Goal: Information Seeking & Learning: Compare options

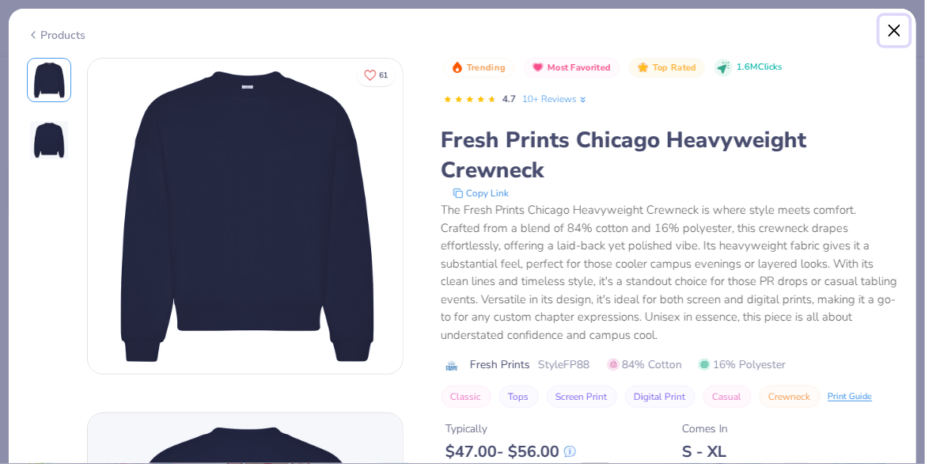
click at [898, 29] on button "Close" at bounding box center [895, 31] width 30 height 30
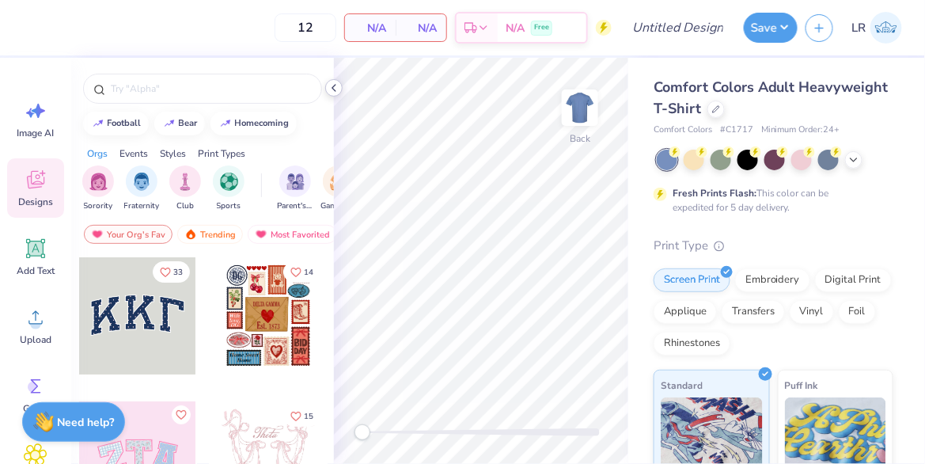
click at [337, 88] on icon at bounding box center [334, 88] width 13 height 13
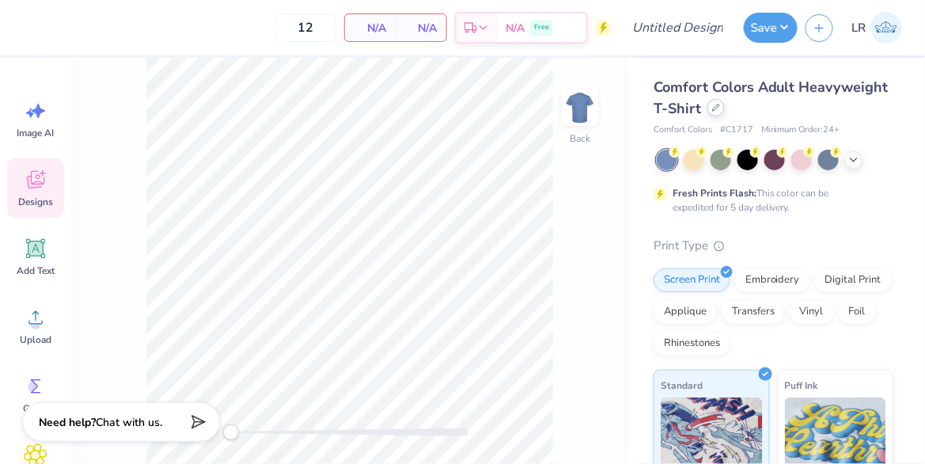
click at [716, 113] on div at bounding box center [716, 107] width 17 height 17
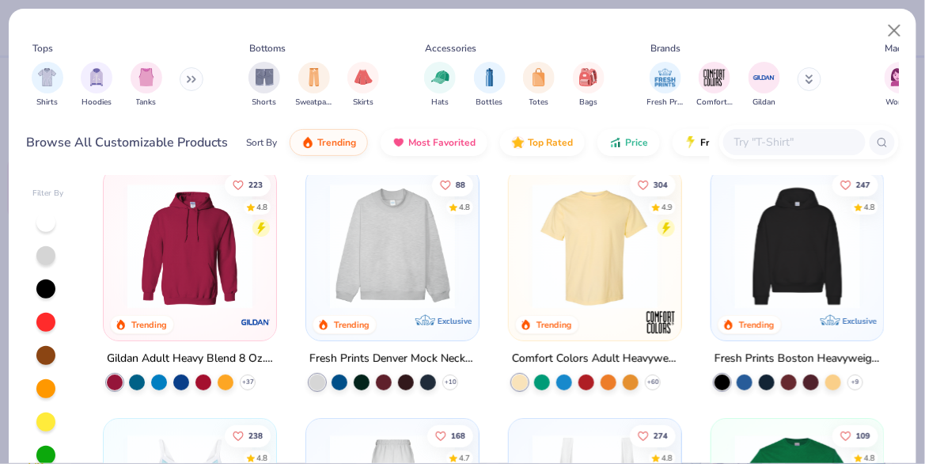
scroll to position [19, 0]
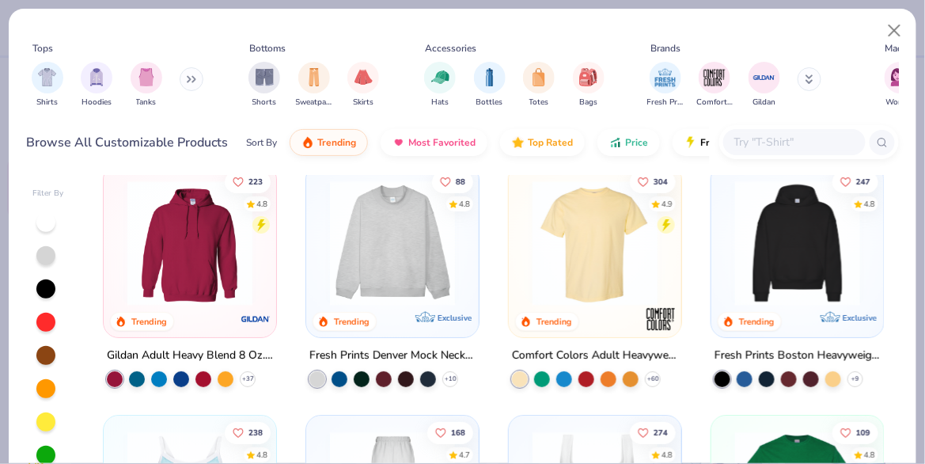
click at [413, 202] on img at bounding box center [392, 242] width 141 height 125
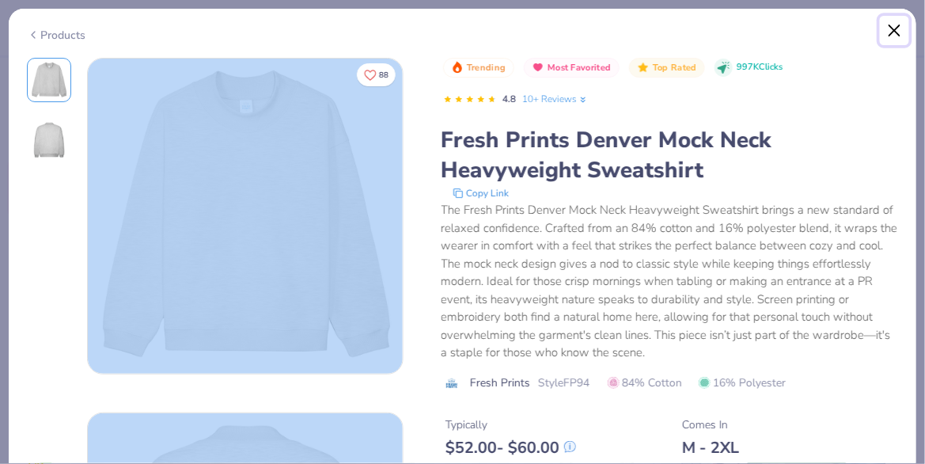
click at [897, 29] on button "Close" at bounding box center [895, 31] width 30 height 30
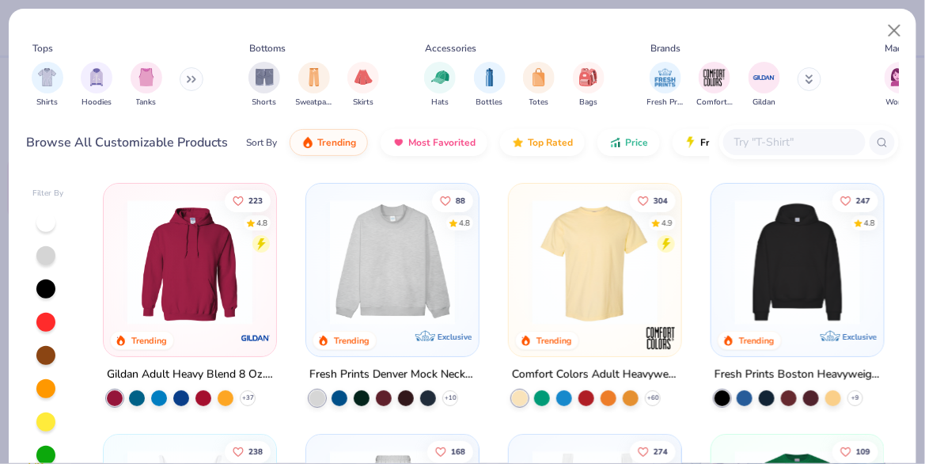
click at [190, 77] on icon at bounding box center [189, 80] width 2 height 6
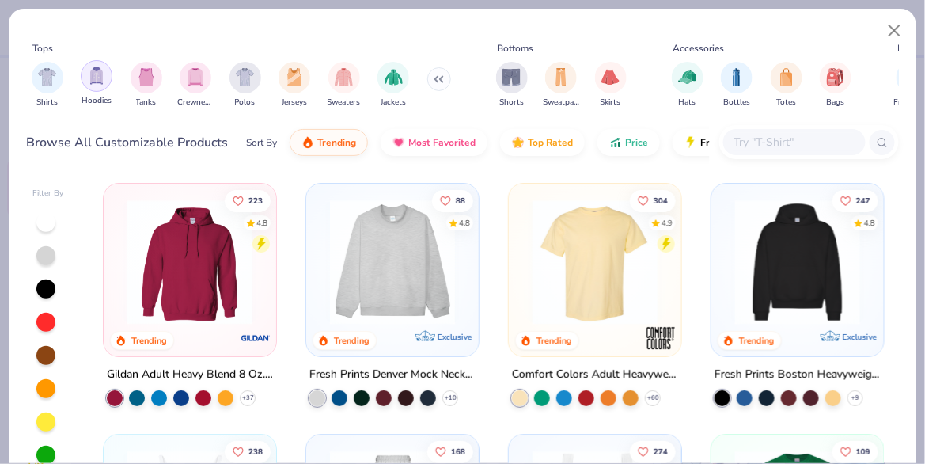
click at [93, 81] on img "filter for Hoodies" at bounding box center [96, 75] width 17 height 18
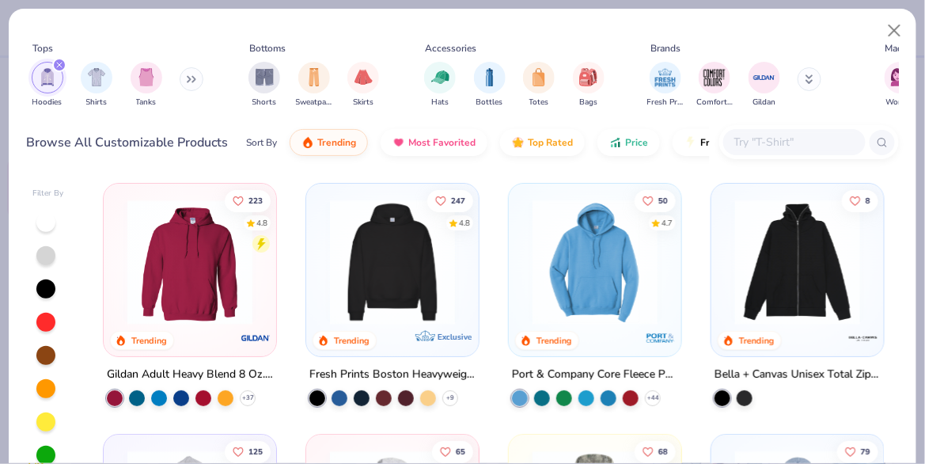
click at [363, 275] on img at bounding box center [392, 261] width 141 height 125
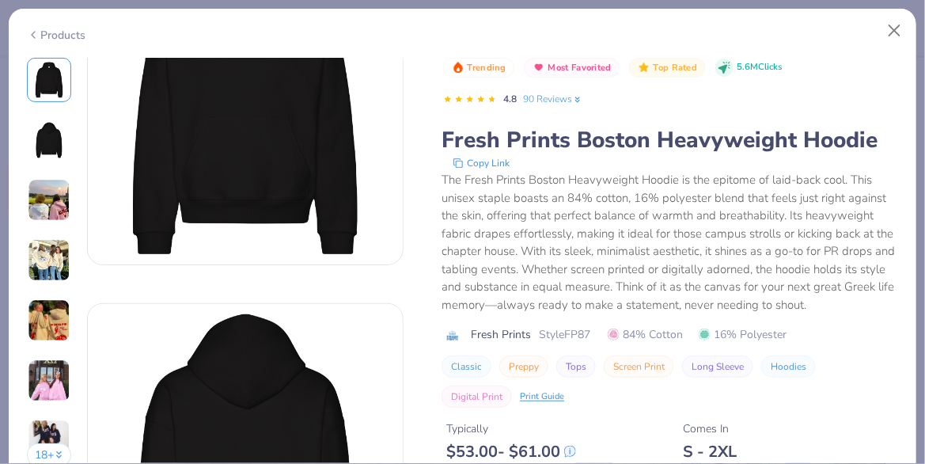
scroll to position [112, 0]
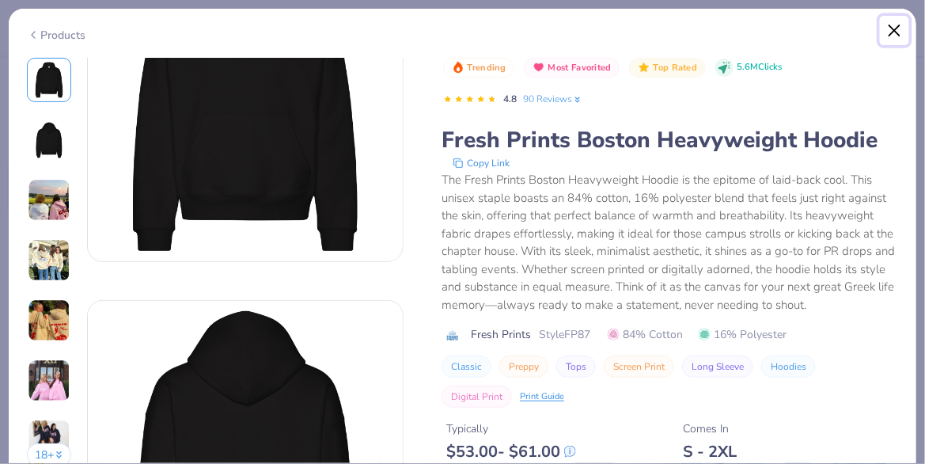
click at [900, 34] on button "Close" at bounding box center [895, 31] width 30 height 30
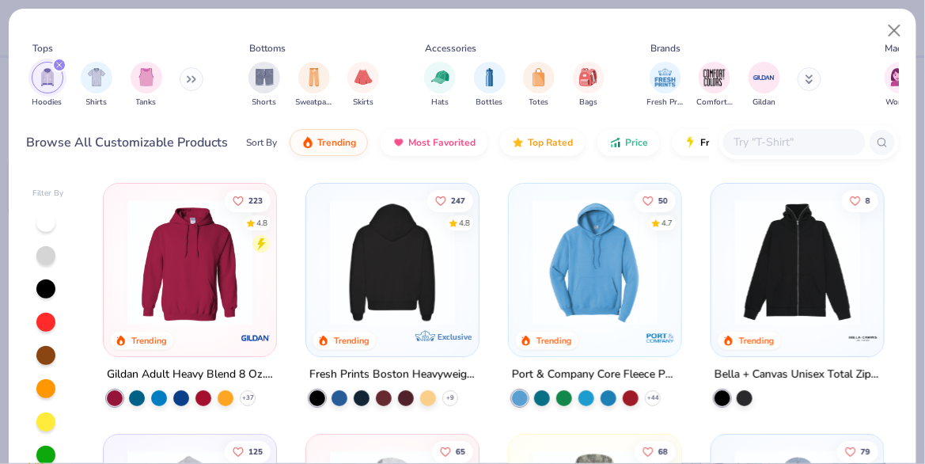
click at [322, 313] on img at bounding box center [251, 261] width 141 height 125
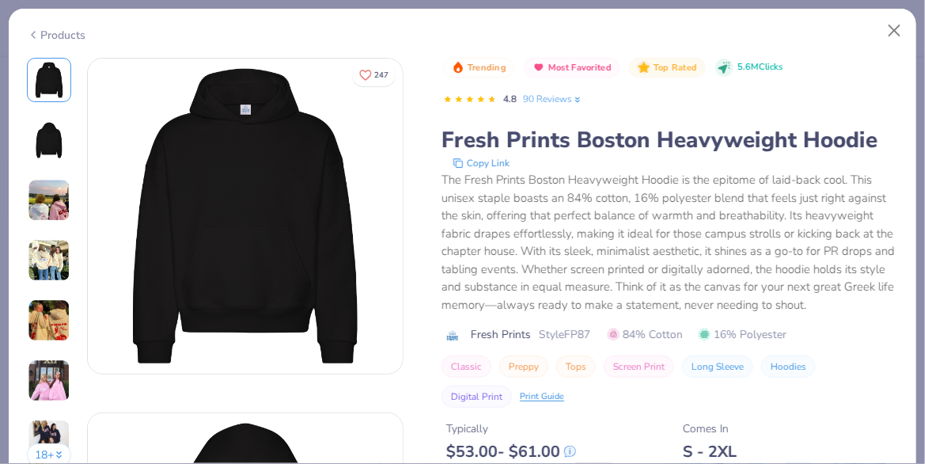
click at [374, 292] on img at bounding box center [245, 216] width 315 height 315
click at [519, 188] on div "The Fresh Prints Boston Heavyweight Hoodie is the epitome of laid-back cool. Th…" at bounding box center [670, 242] width 457 height 142
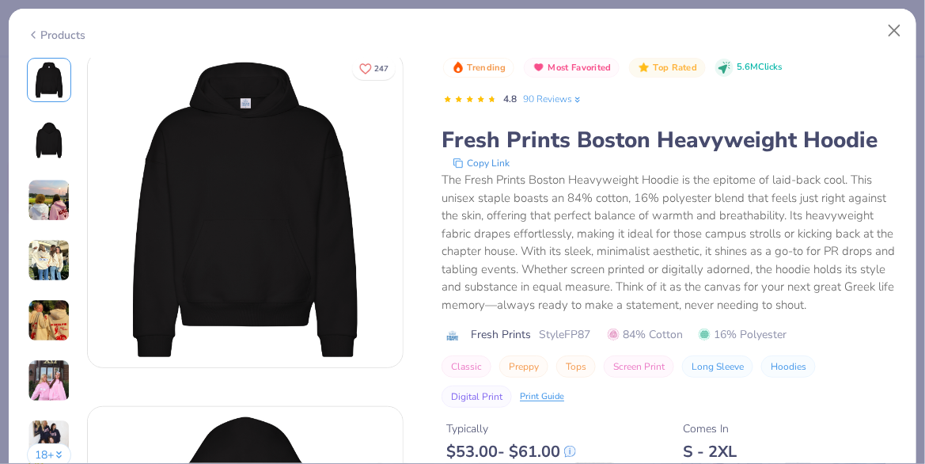
click at [463, 369] on button "Classic" at bounding box center [467, 366] width 50 height 22
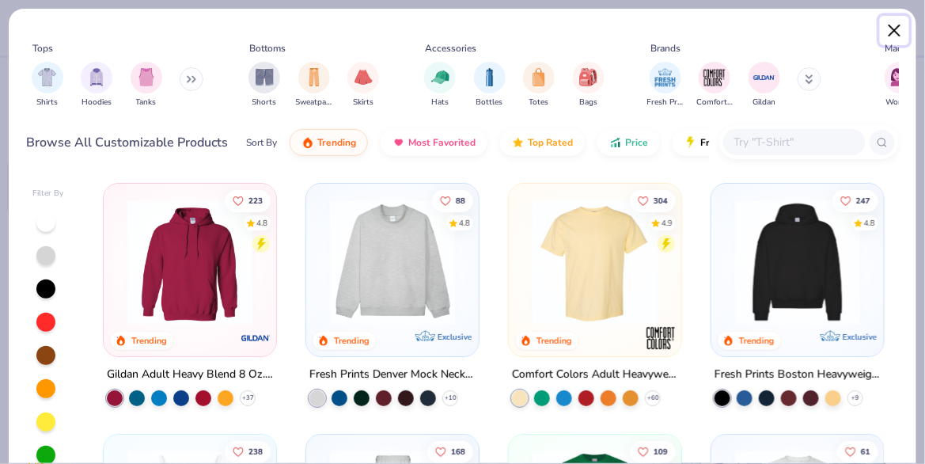
click at [887, 17] on button "Close" at bounding box center [895, 31] width 30 height 30
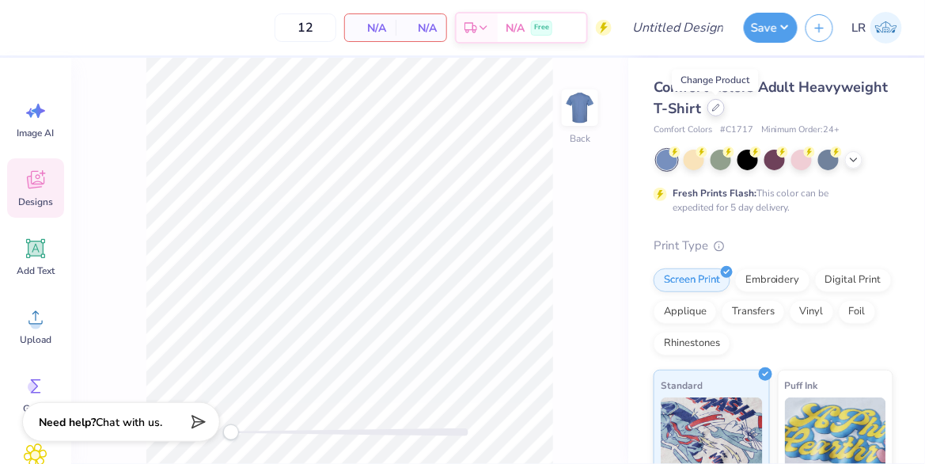
click at [720, 106] on div at bounding box center [716, 107] width 17 height 17
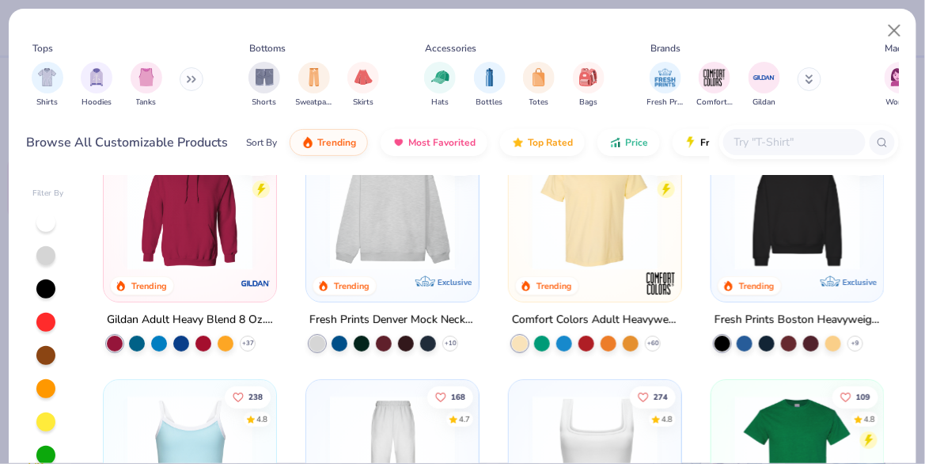
scroll to position [67, 0]
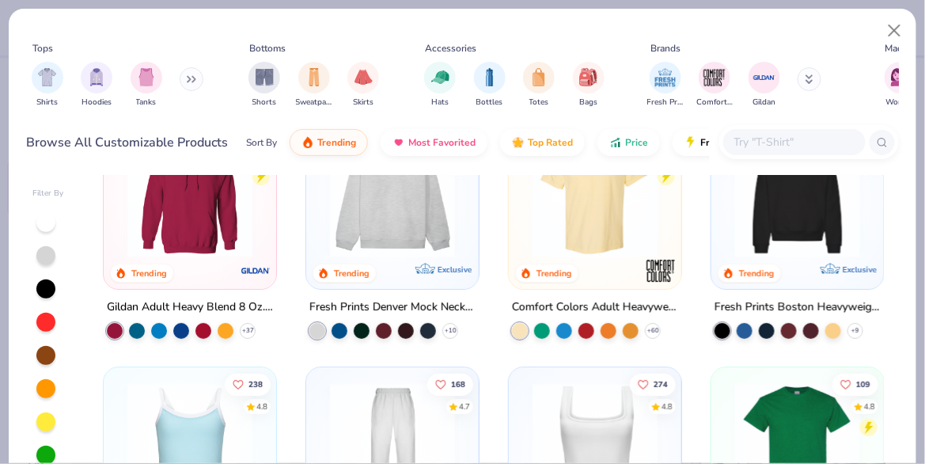
click at [766, 253] on img at bounding box center [797, 194] width 141 height 125
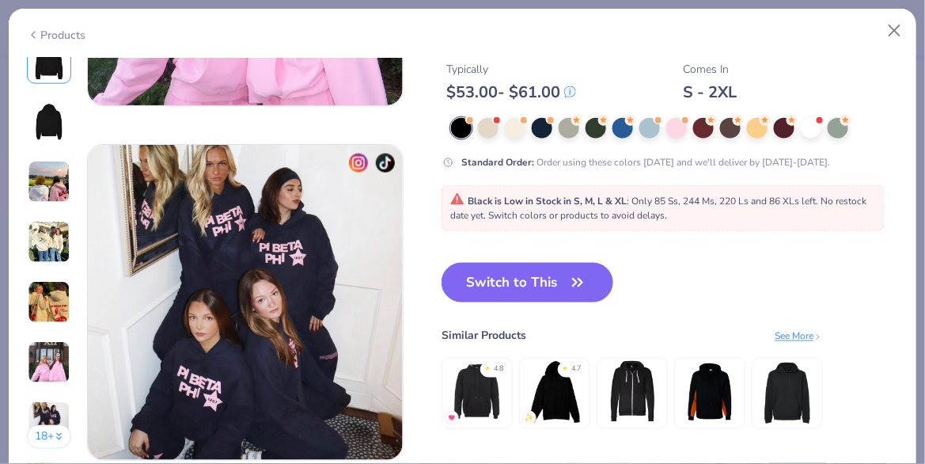
scroll to position [2016, 0]
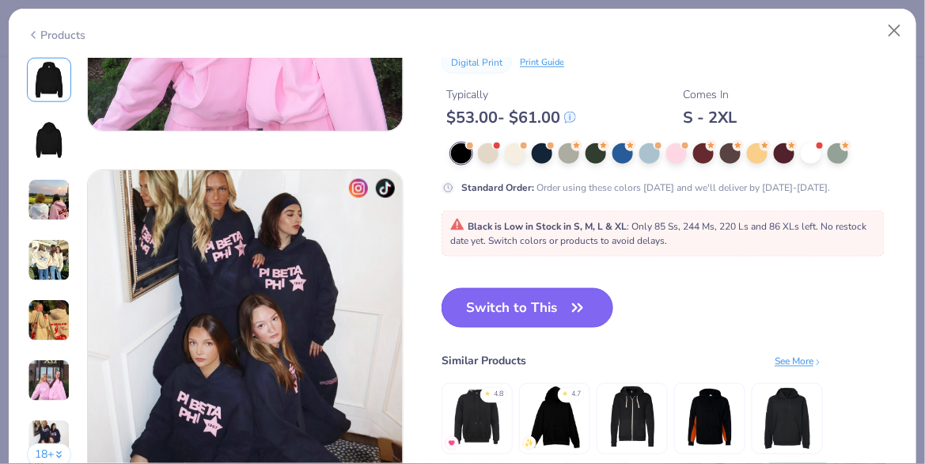
click at [556, 310] on button "Switch to This" at bounding box center [528, 308] width 172 height 40
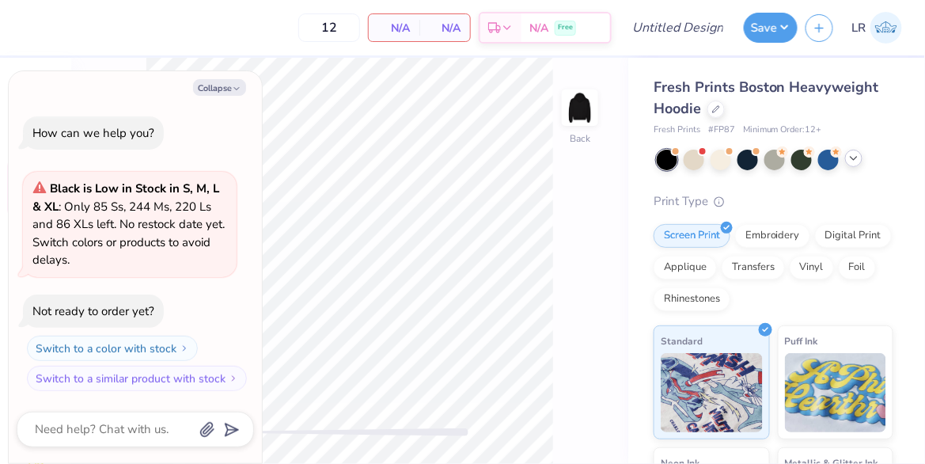
click at [856, 159] on icon at bounding box center [854, 158] width 13 height 13
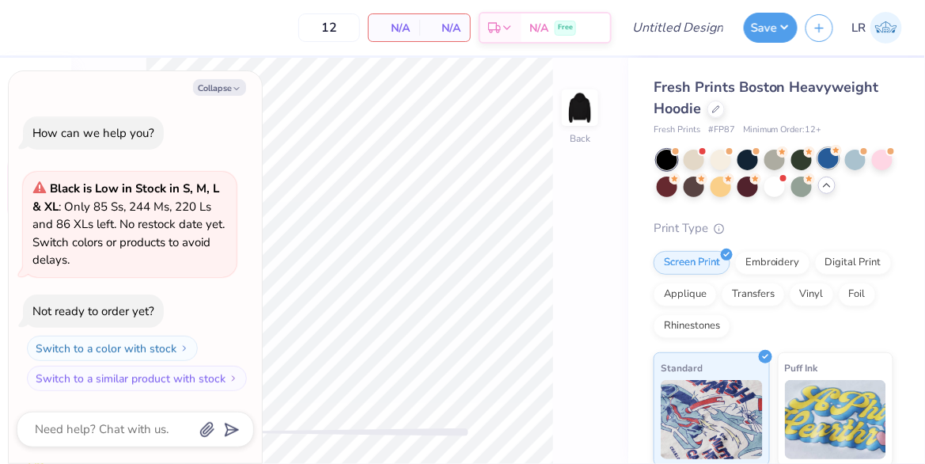
click at [830, 163] on div at bounding box center [828, 158] width 21 height 21
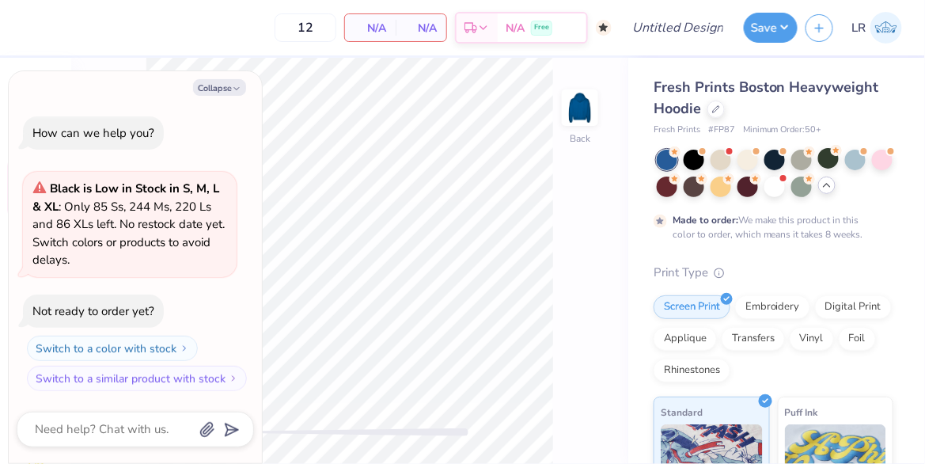
type textarea "x"
type input "50"
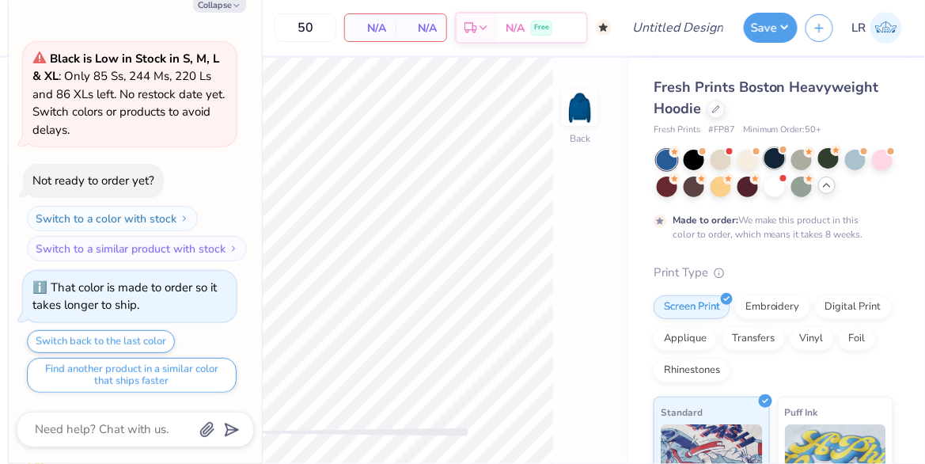
click at [776, 161] on div at bounding box center [775, 158] width 21 height 21
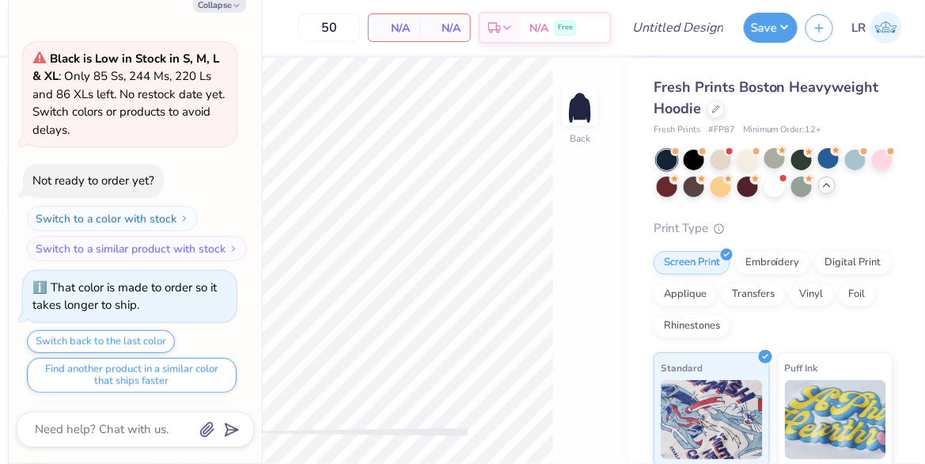
scroll to position [367, 0]
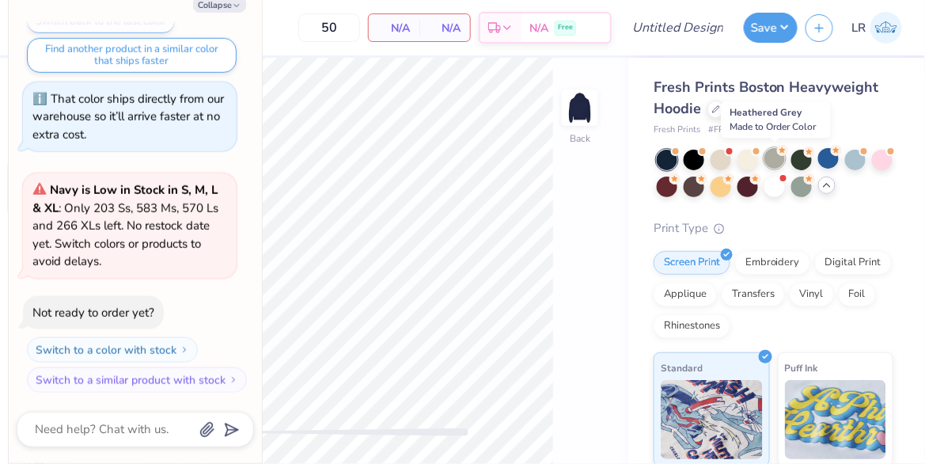
click at [777, 161] on div at bounding box center [775, 158] width 21 height 21
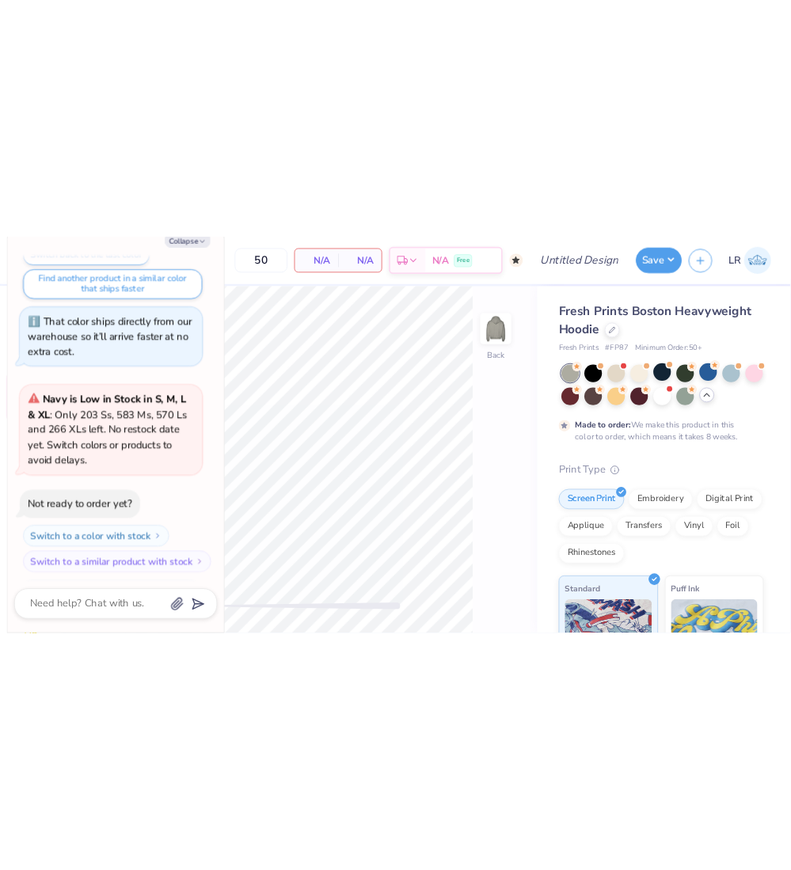
scroll to position [499, 0]
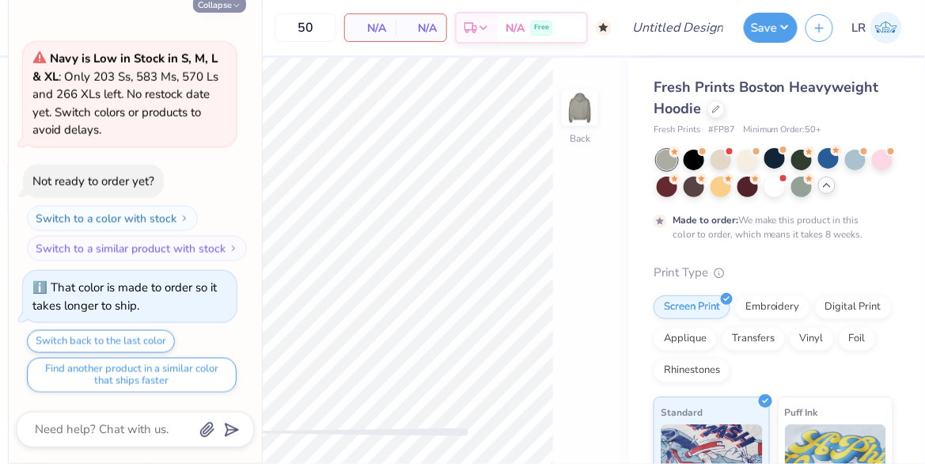
click at [230, 7] on button "Collapse" at bounding box center [219, 4] width 53 height 17
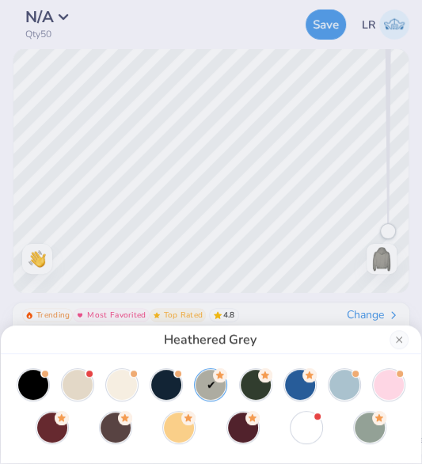
click at [389, 341] on div "Heathered Grey" at bounding box center [211, 339] width 420 height 28
click at [399, 342] on button "Close" at bounding box center [398, 339] width 19 height 19
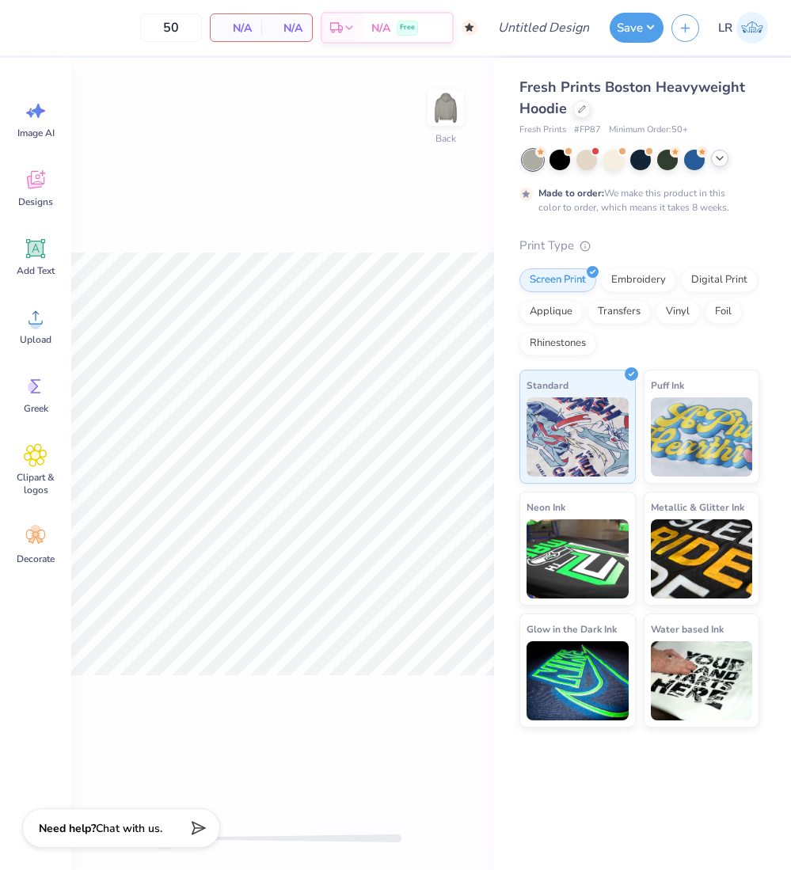
click at [716, 160] on icon at bounding box center [719, 158] width 13 height 13
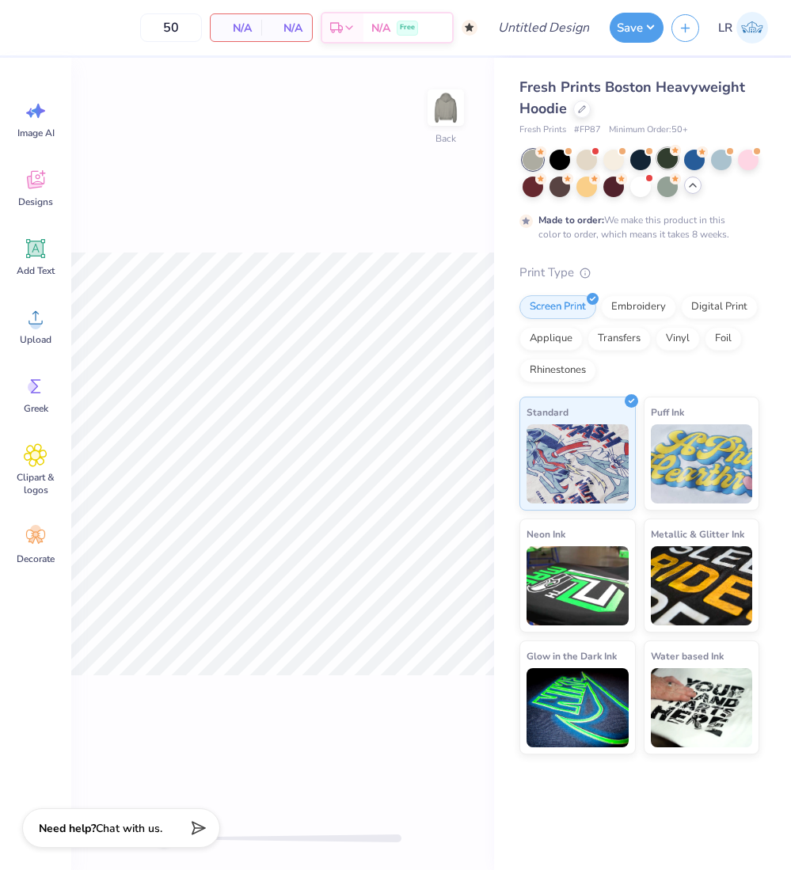
click at [674, 165] on div at bounding box center [667, 158] width 21 height 21
click at [643, 160] on div at bounding box center [640, 158] width 21 height 21
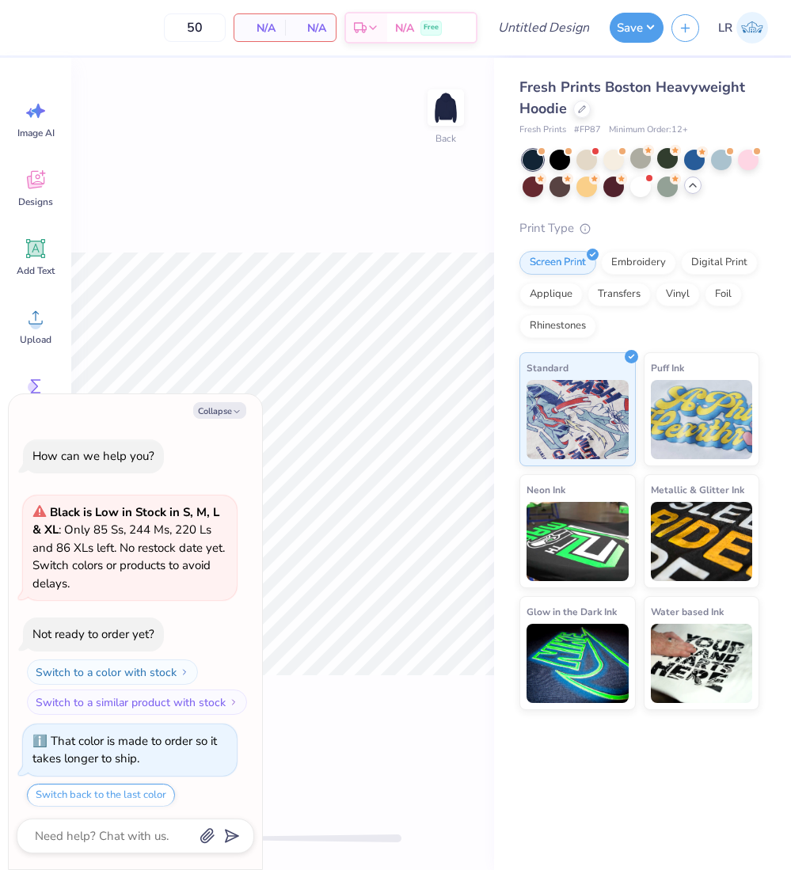
scroll to position [817, 0]
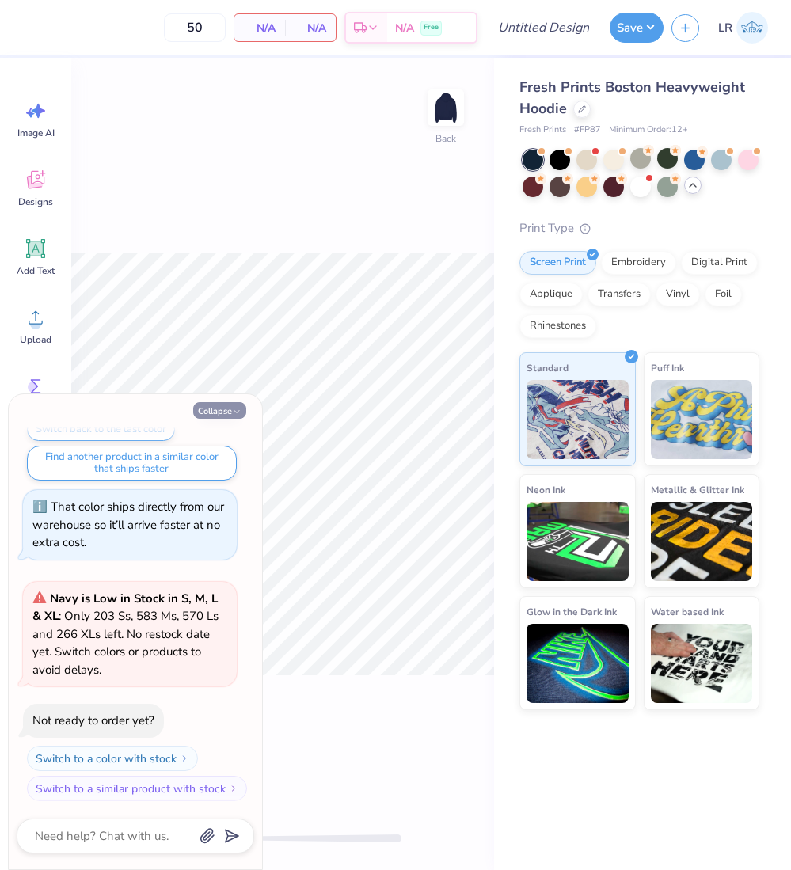
click at [234, 407] on icon "button" at bounding box center [236, 411] width 9 height 9
type textarea "x"
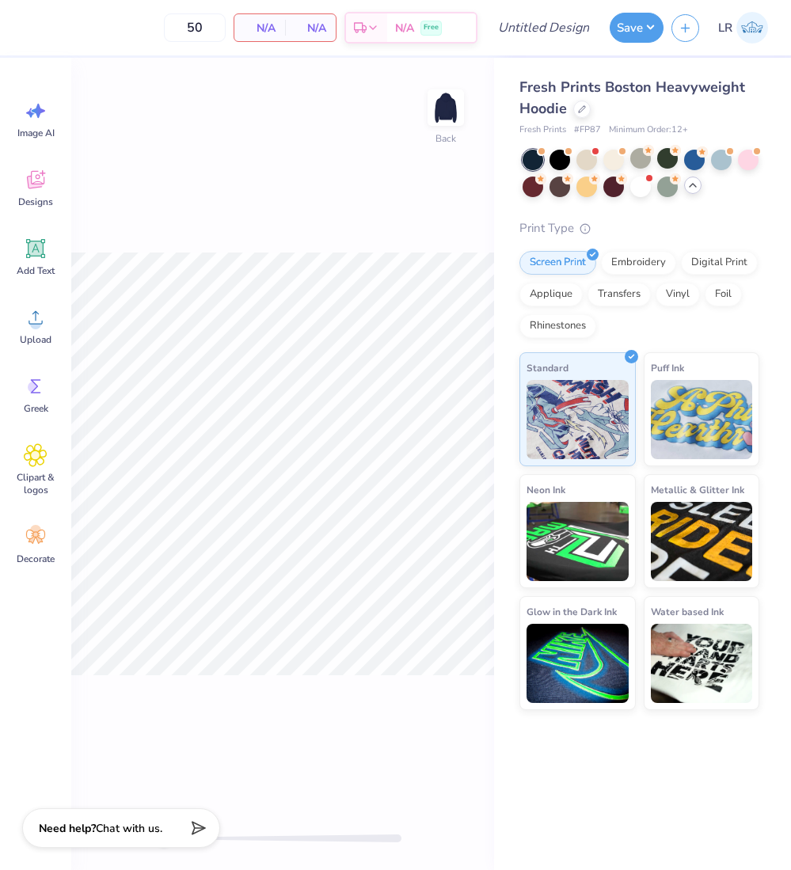
click at [694, 187] on icon at bounding box center [692, 185] width 13 height 13
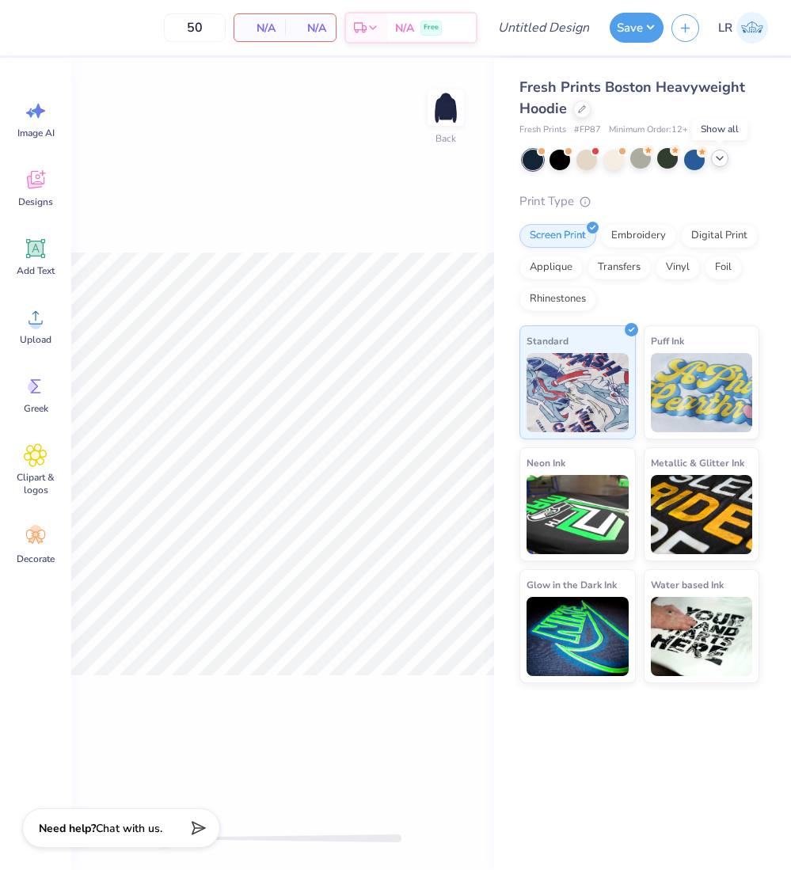
click at [575, 116] on div "Fresh Prints Boston Heavyweight Hoodie" at bounding box center [639, 98] width 240 height 43
click at [590, 105] on div "Fresh Prints Boston Heavyweight Hoodie" at bounding box center [639, 98] width 240 height 43
click at [583, 109] on icon at bounding box center [582, 108] width 8 height 8
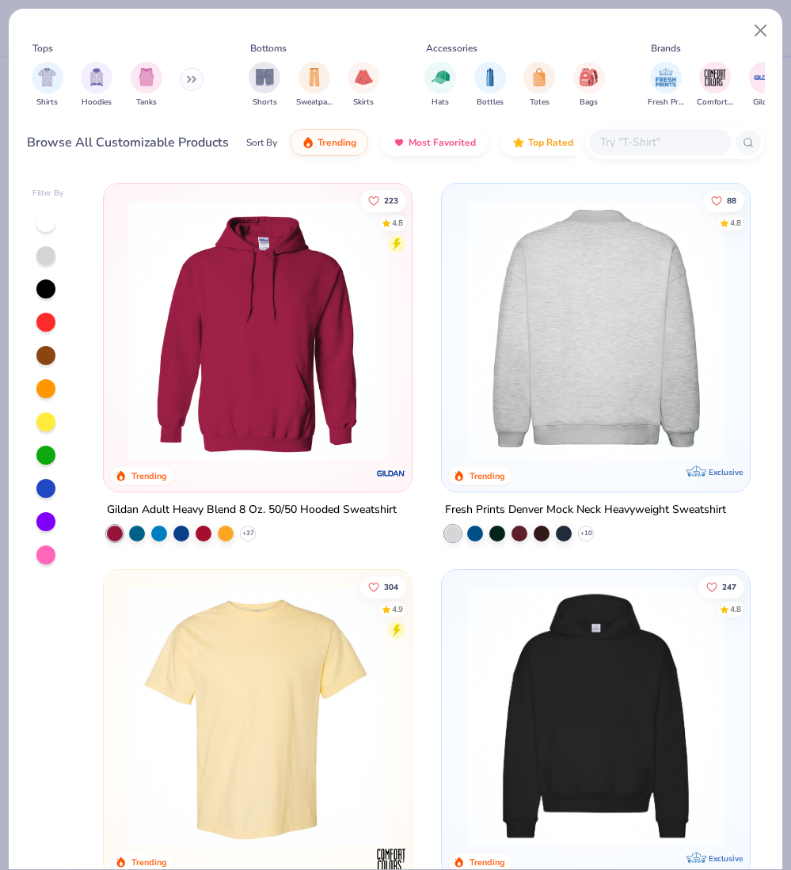
click at [458, 305] on img at bounding box center [319, 329] width 276 height 260
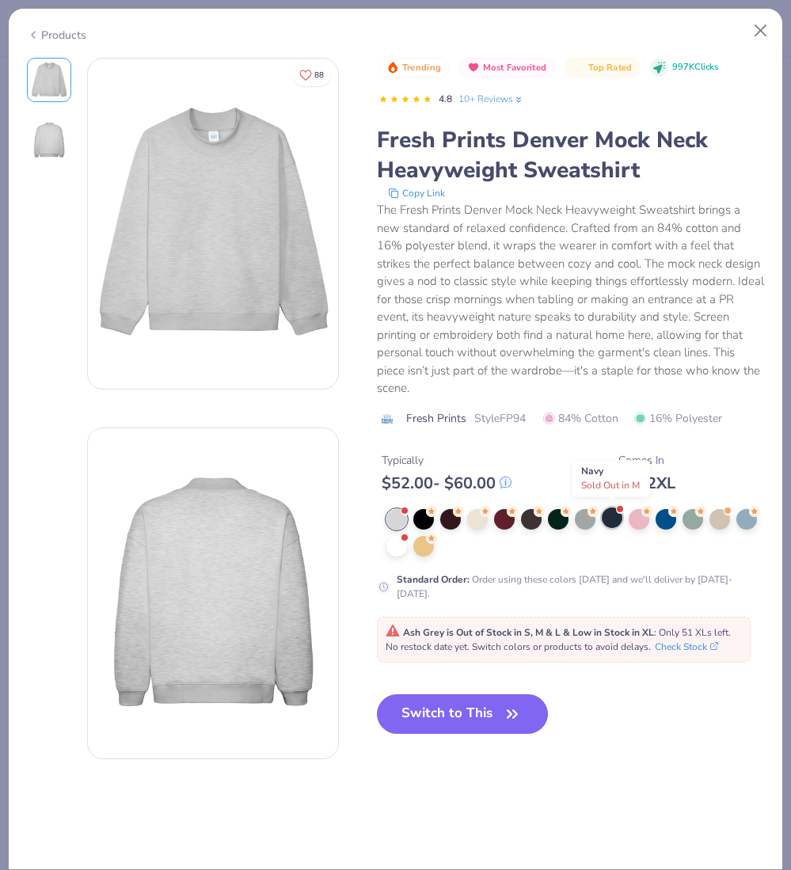
click at [617, 463] on div at bounding box center [612, 517] width 21 height 21
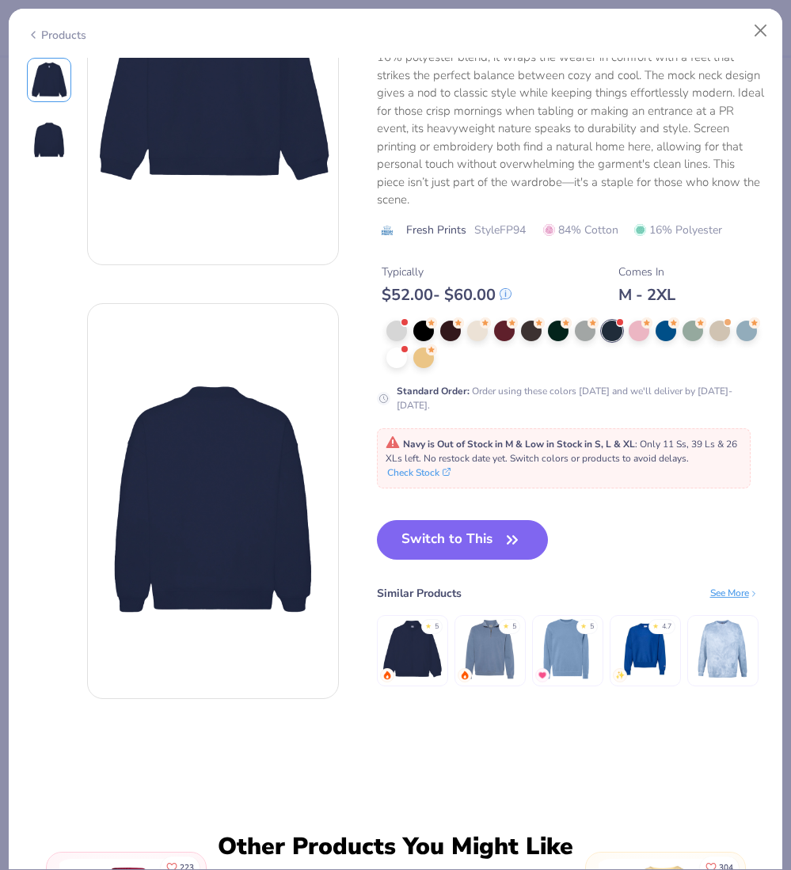
scroll to position [191, 0]
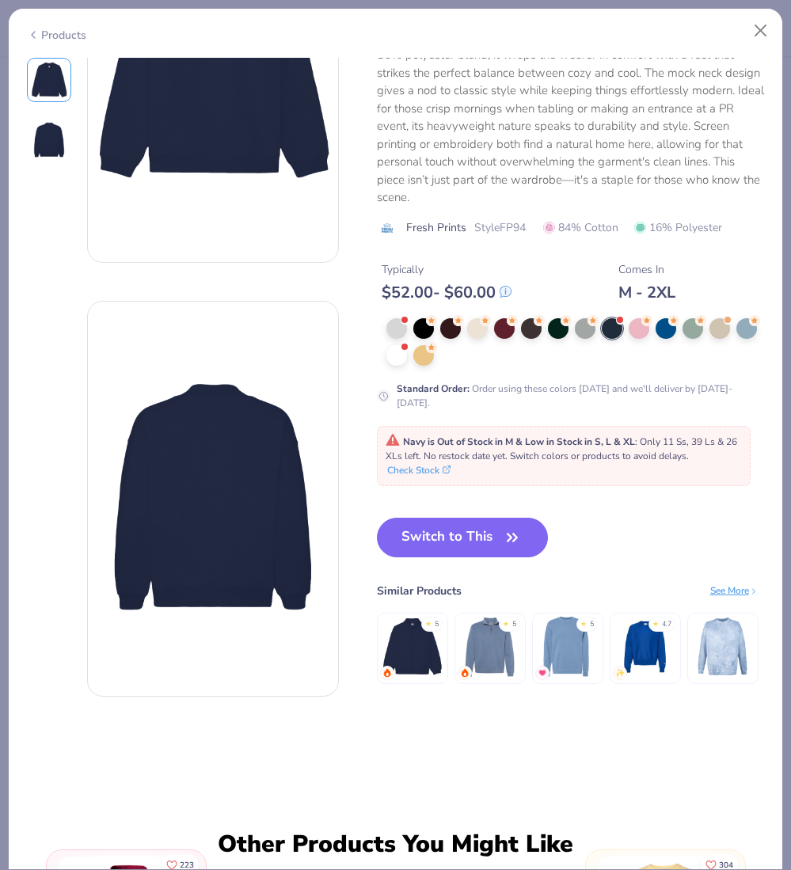
click at [420, 463] on img at bounding box center [412, 647] width 64 height 64
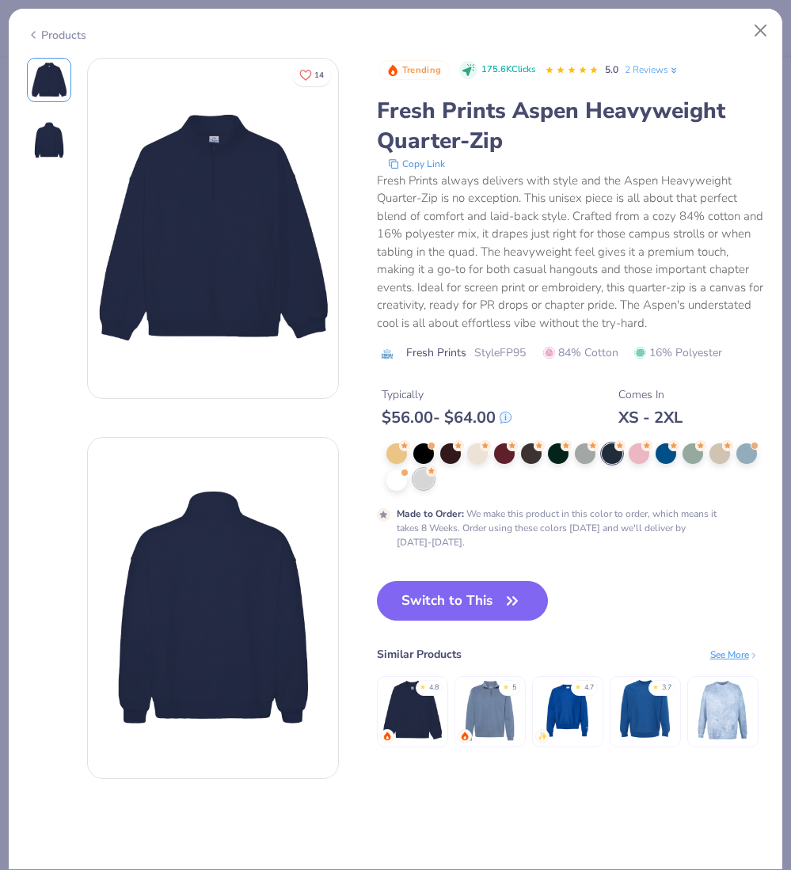
click at [420, 463] on div at bounding box center [423, 479] width 21 height 21
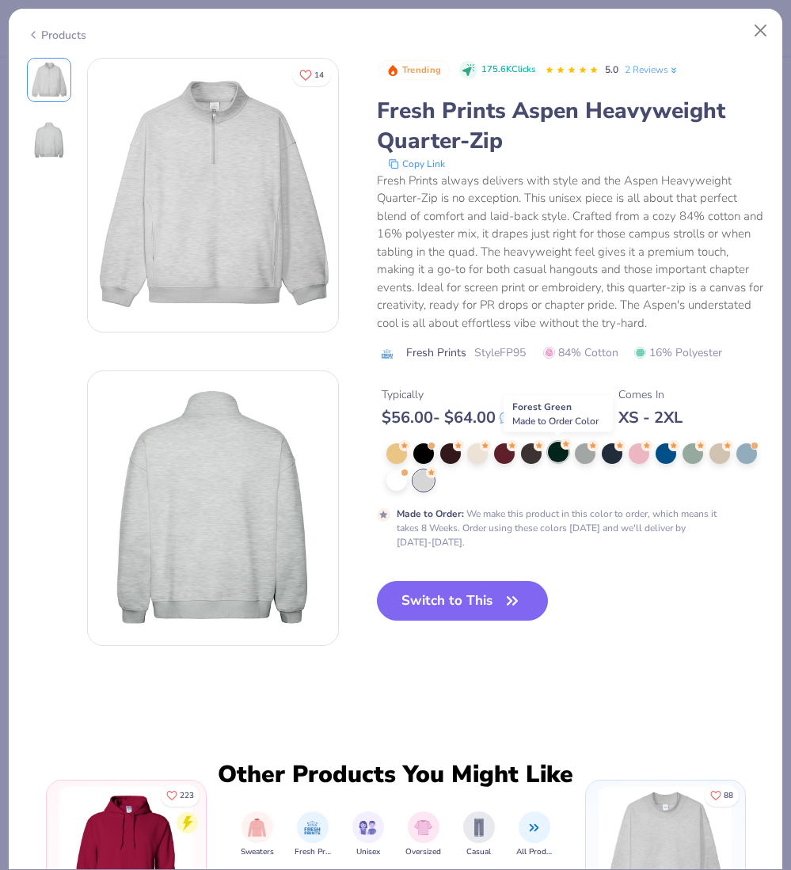
click at [560, 450] on div at bounding box center [558, 452] width 21 height 21
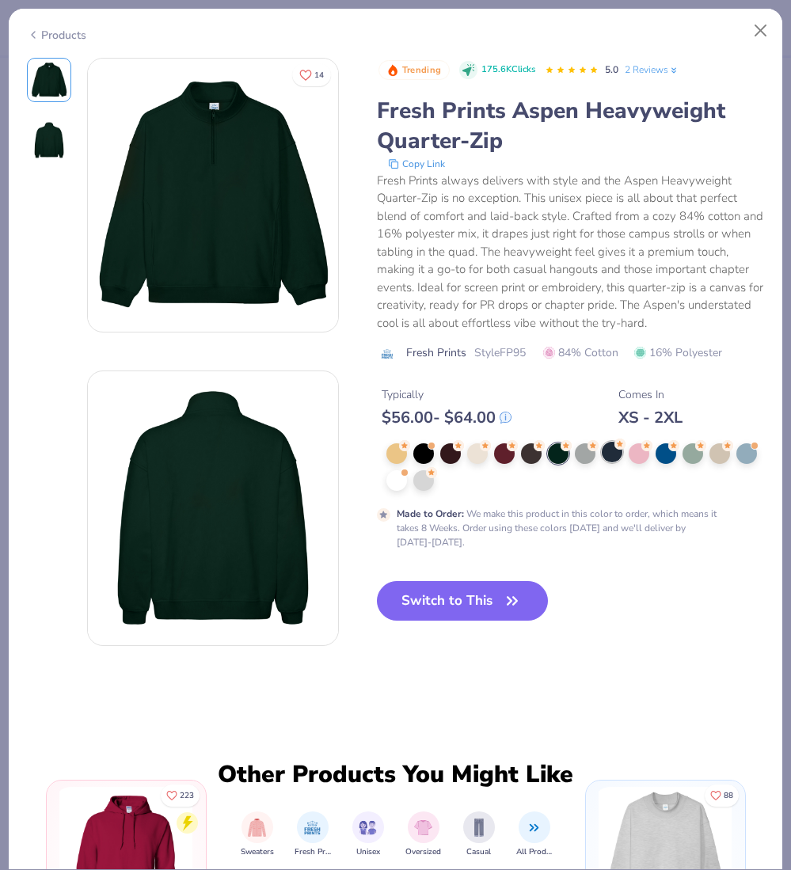
click at [617, 455] on div at bounding box center [612, 452] width 21 height 21
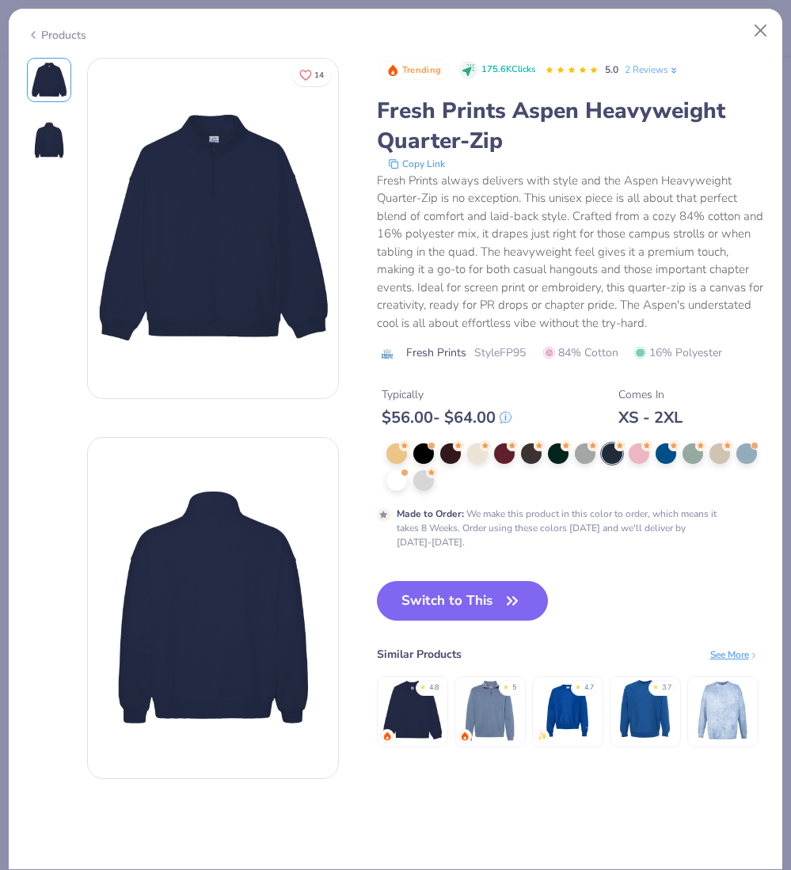
click at [480, 463] on img at bounding box center [490, 710] width 64 height 64
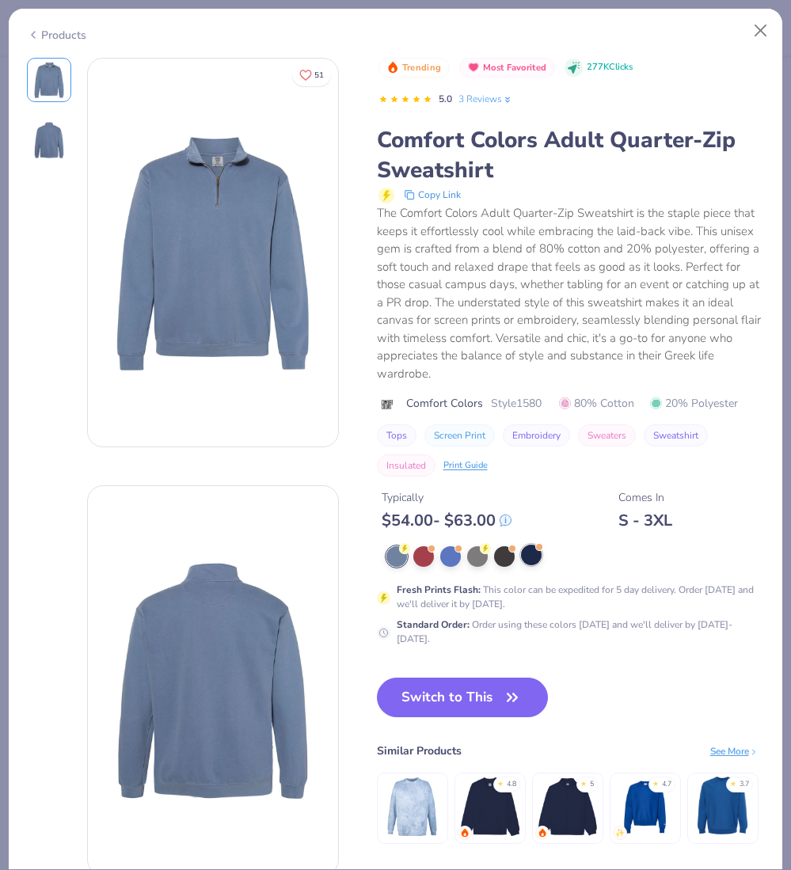
click at [528, 463] on div at bounding box center [531, 555] width 21 height 21
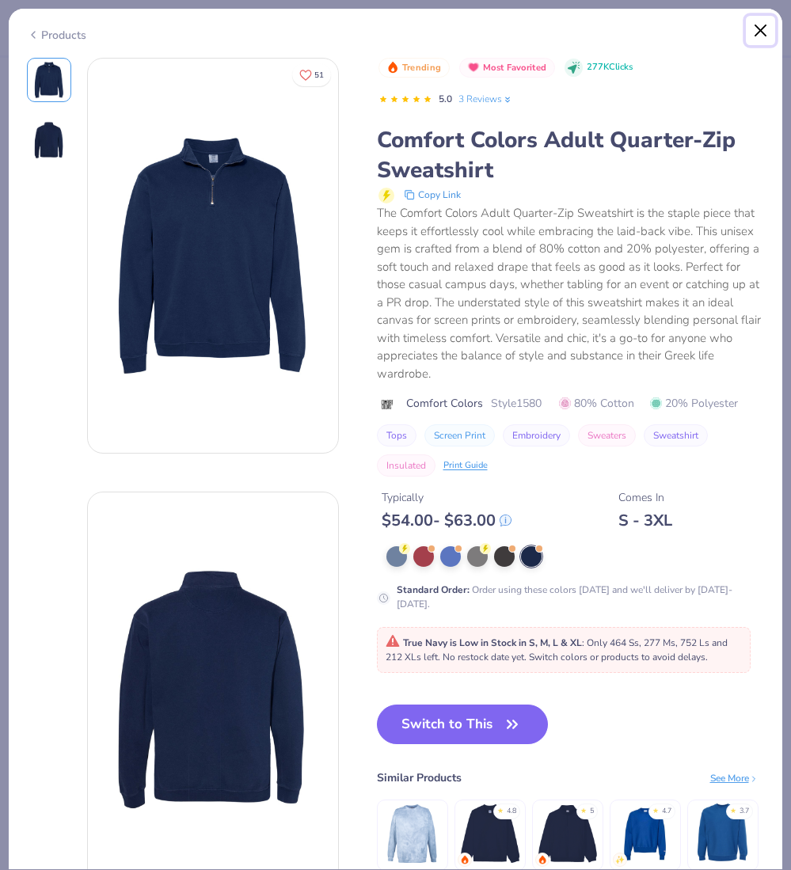
click at [759, 28] on button "Close" at bounding box center [761, 31] width 30 height 30
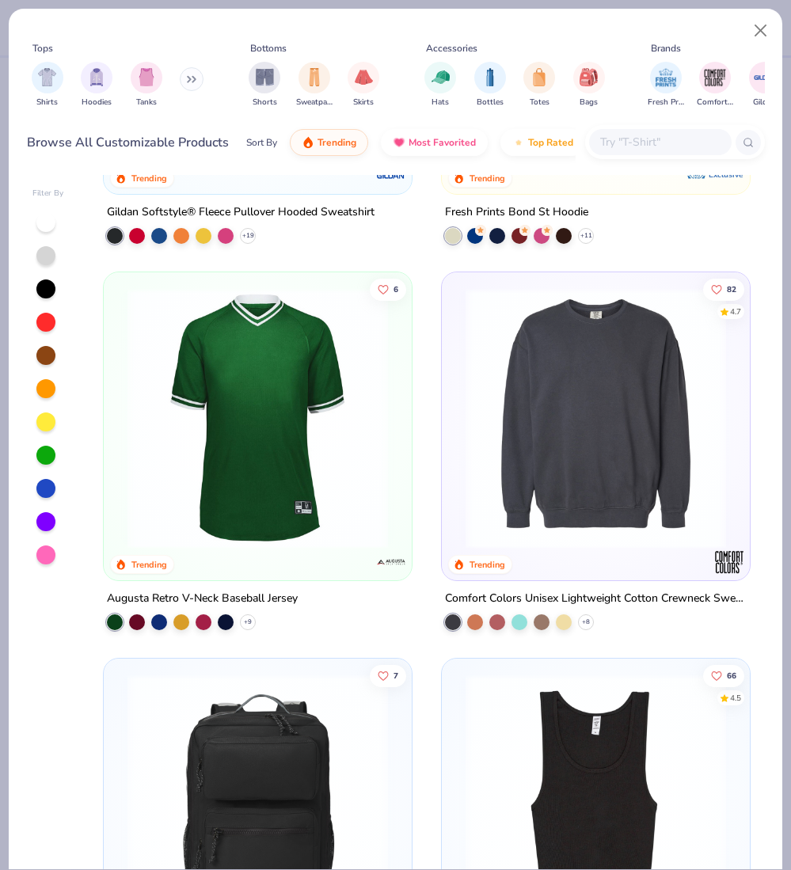
scroll to position [8476, 0]
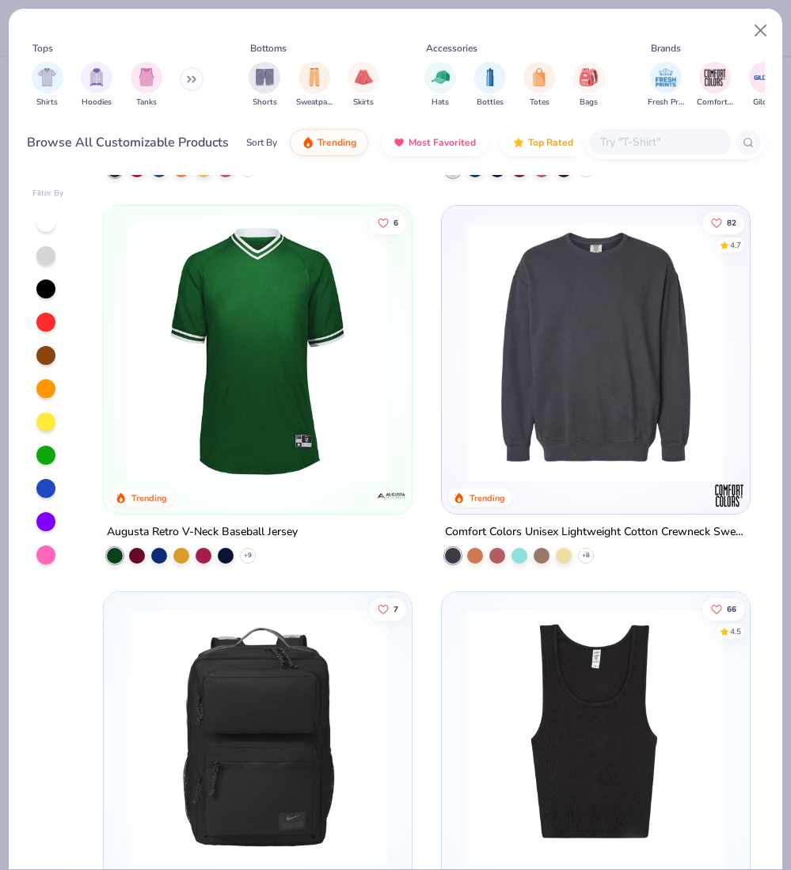
click at [597, 321] on img at bounding box center [596, 352] width 276 height 260
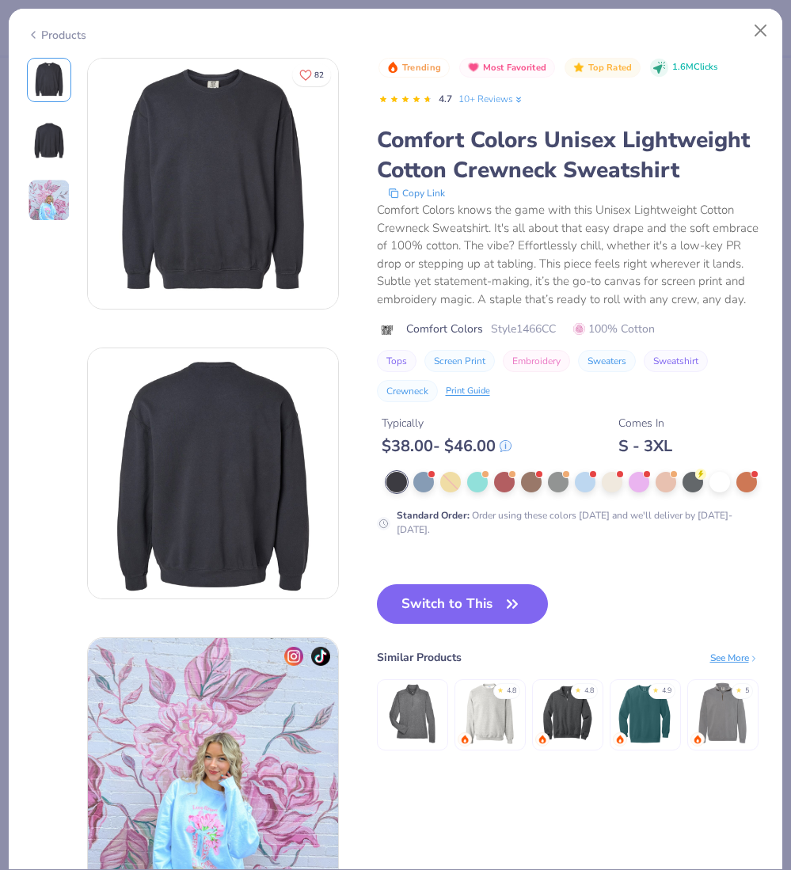
click at [237, 463] on img at bounding box center [213, 763] width 250 height 250
click at [226, 463] on img at bounding box center [213, 763] width 250 height 250
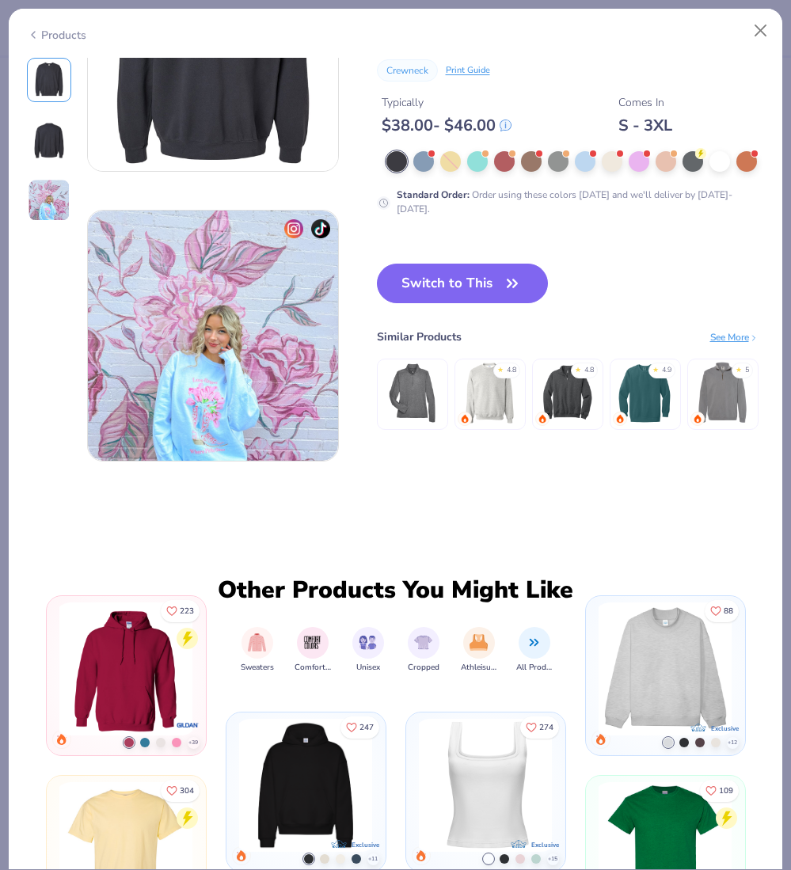
scroll to position [450, 0]
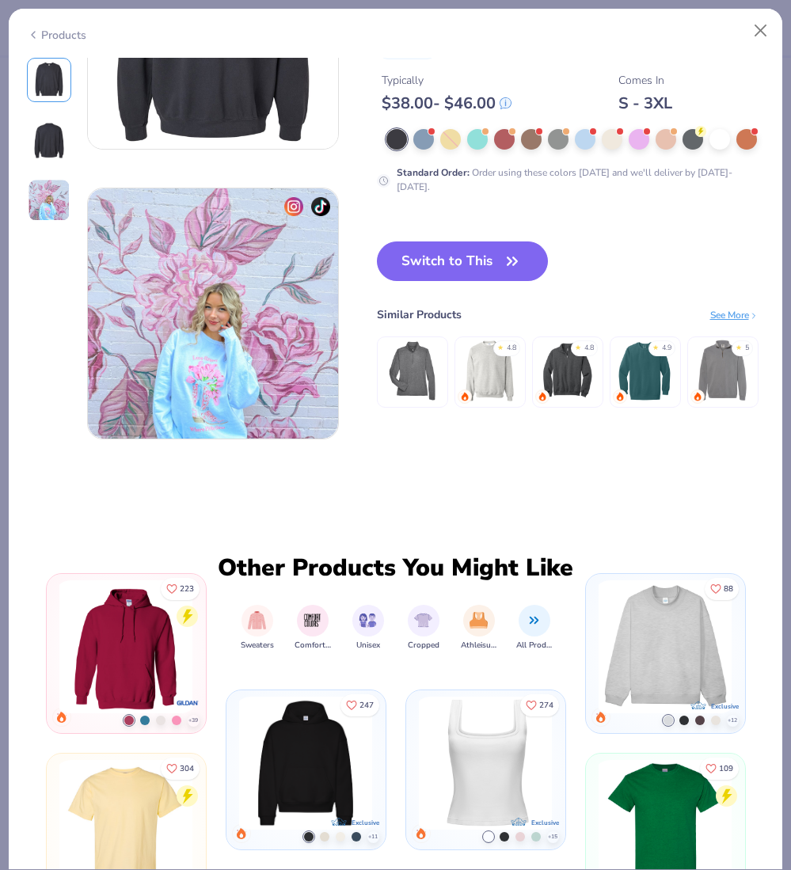
click at [210, 390] on img at bounding box center [213, 313] width 250 height 250
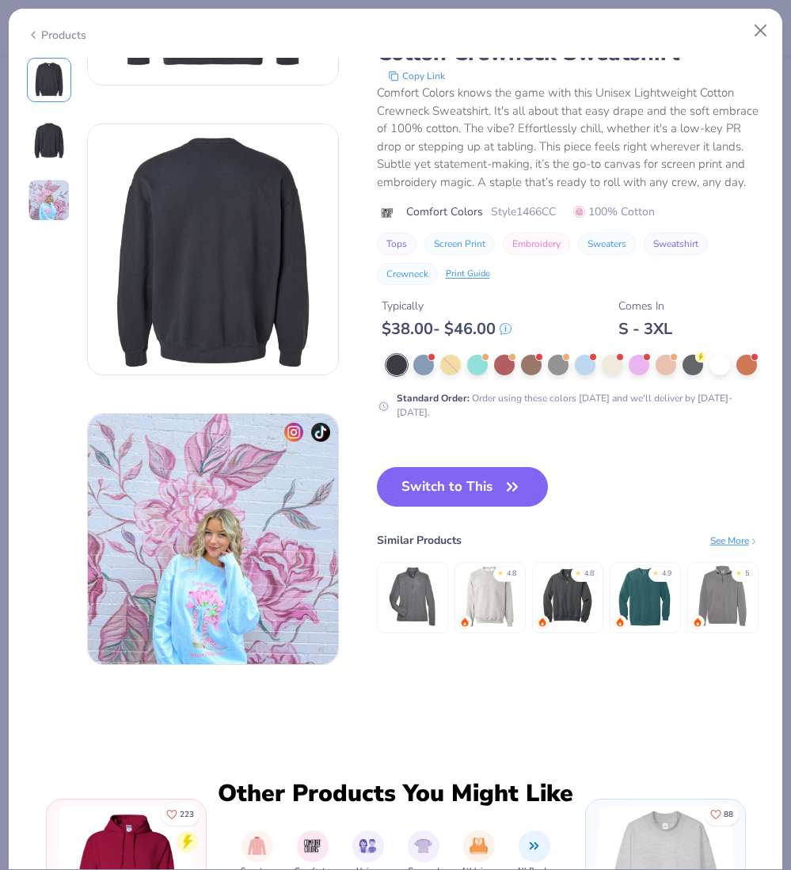
scroll to position [0, 0]
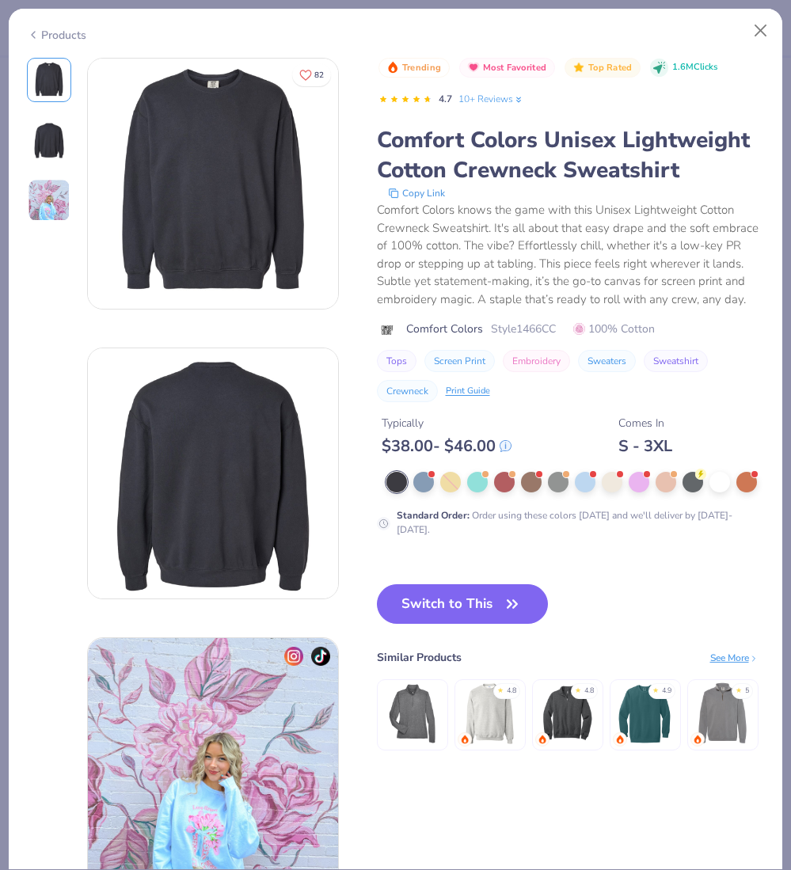
click at [47, 32] on div "Products" at bounding box center [56, 35] width 59 height 17
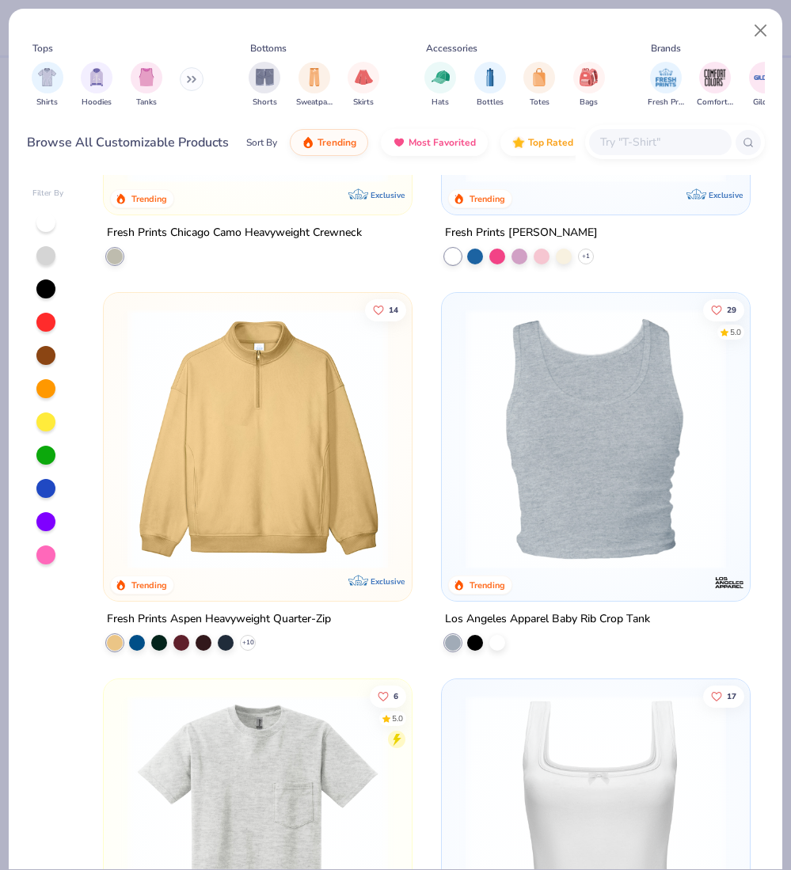
scroll to position [10321, 0]
click at [375, 444] on img at bounding box center [258, 438] width 276 height 260
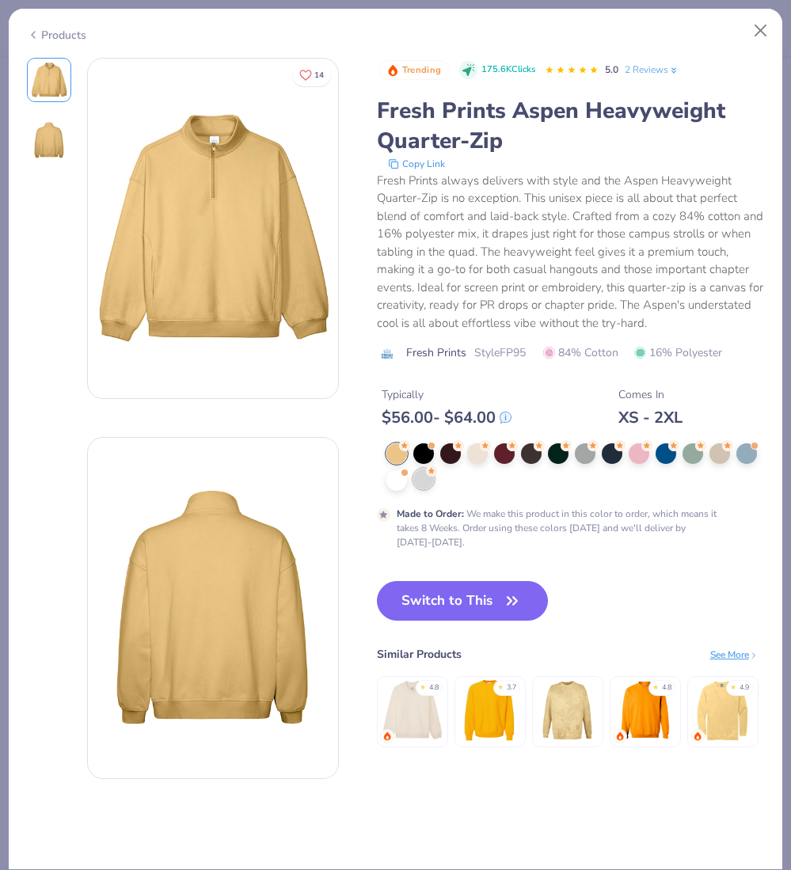
click at [421, 463] on div at bounding box center [423, 479] width 21 height 21
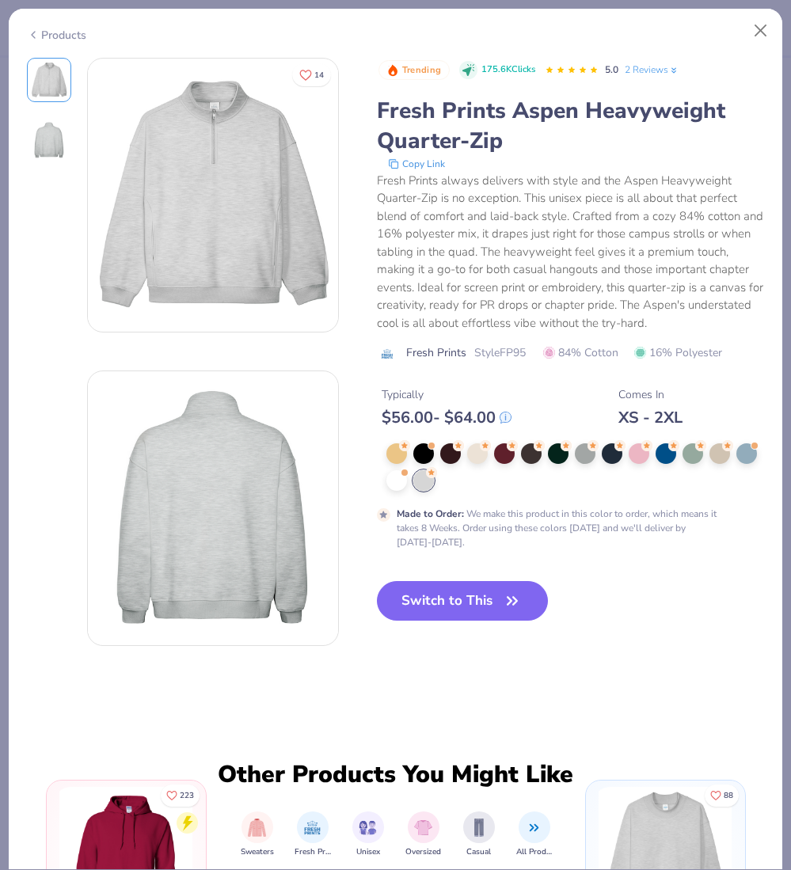
click at [29, 32] on icon at bounding box center [33, 34] width 13 height 19
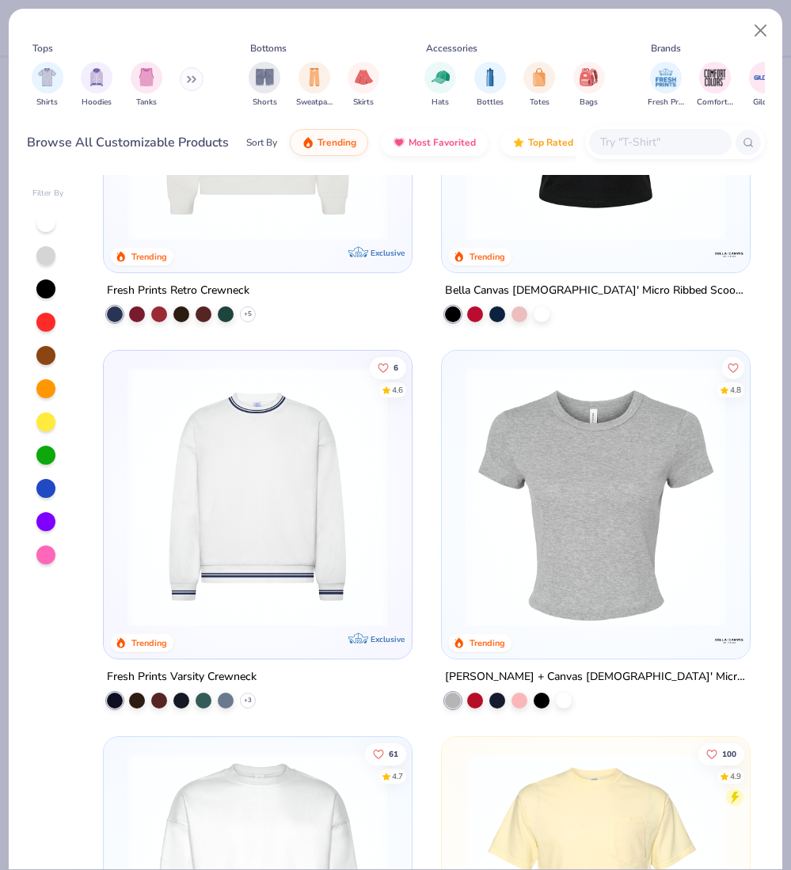
scroll to position [1768, 0]
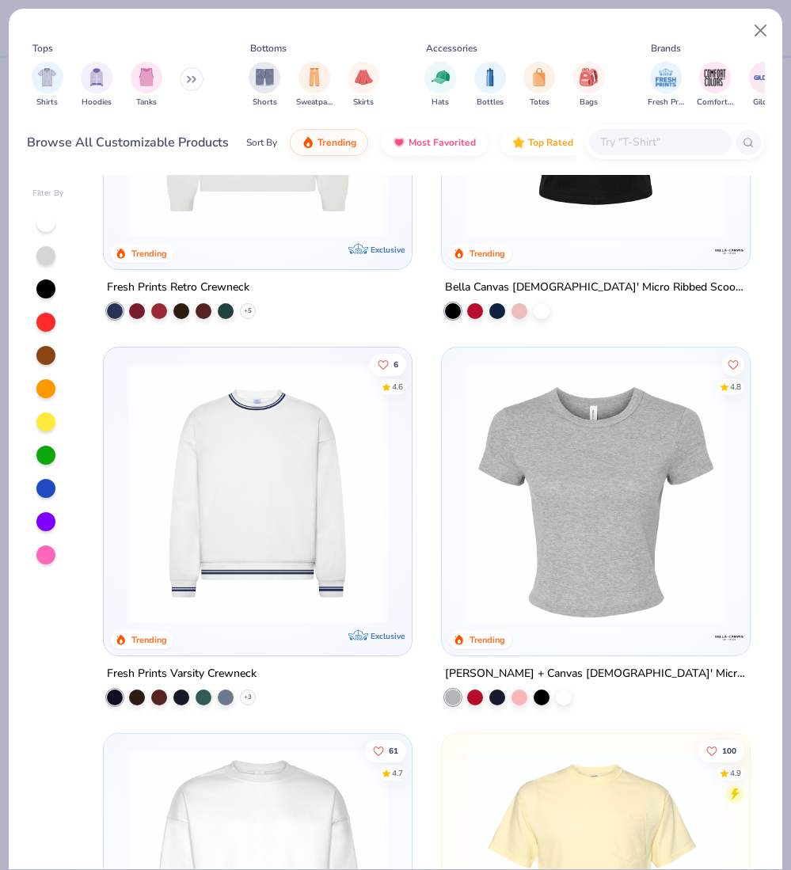
click at [225, 463] on img at bounding box center [258, 493] width 276 height 260
